Goal: Find specific page/section: Find specific page/section

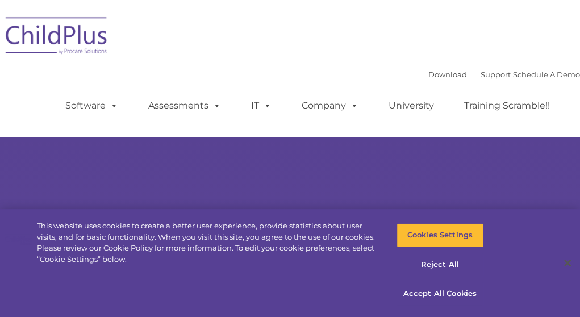
select select "MEDIUM"
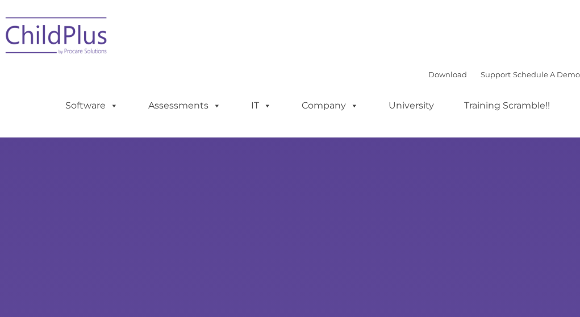
type input ""
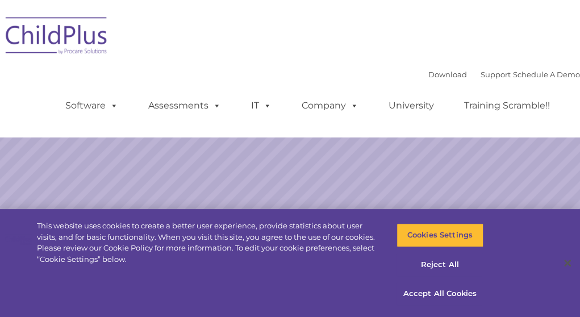
select select "MEDIUM"
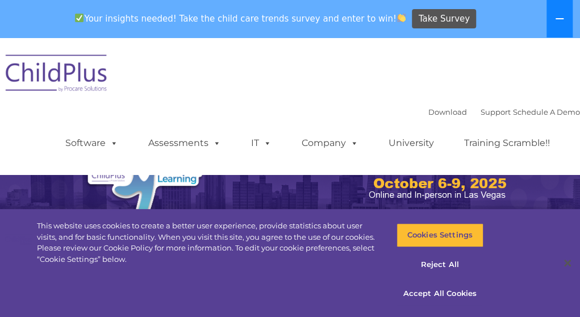
click at [561, 19] on icon at bounding box center [559, 18] width 9 height 9
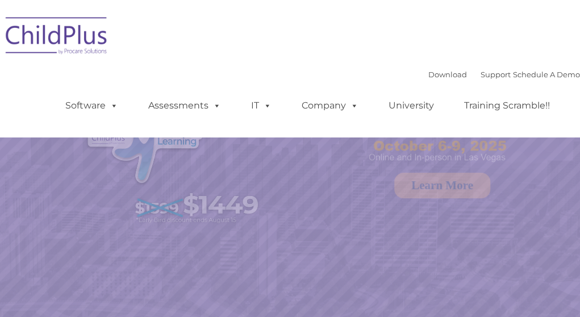
select select "MEDIUM"
